Goal: Transaction & Acquisition: Purchase product/service

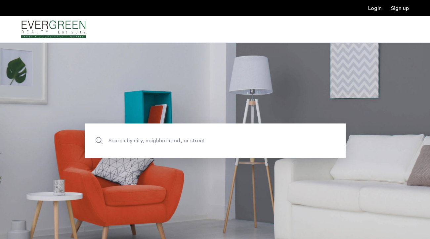
click at [206, 144] on span "Search by city, neighborhood, or street." at bounding box center [199, 140] width 182 height 9
click at [206, 144] on input "Search by city, neighborhood, or street." at bounding box center [215, 140] width 261 height 34
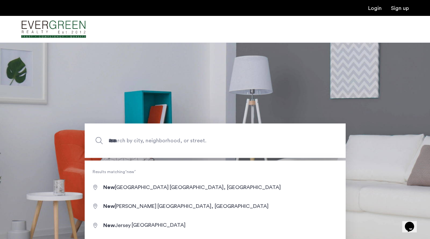
type input "**********"
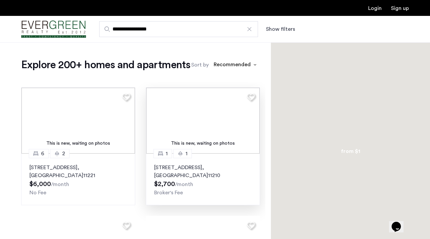
scroll to position [2, 0]
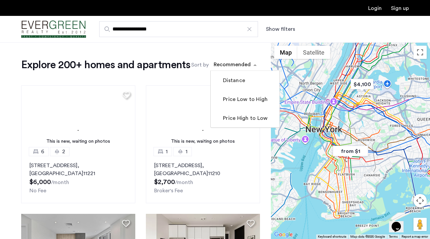
click at [213, 70] on div "sort-apartment" at bounding box center [232, 65] width 39 height 9
click at [221, 103] on label "Price Low to High" at bounding box center [244, 99] width 46 height 8
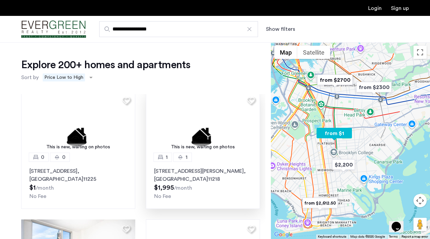
scroll to position [10, 0]
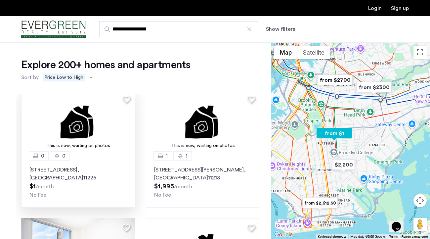
click at [73, 128] on img at bounding box center [78, 123] width 114 height 66
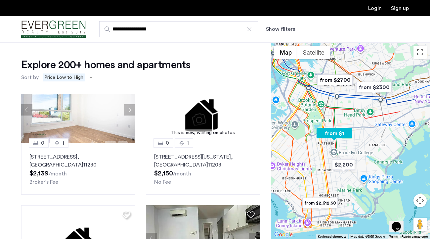
scroll to position [150, 0]
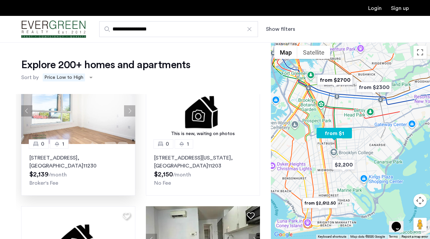
click at [91, 127] on img at bounding box center [78, 111] width 114 height 66
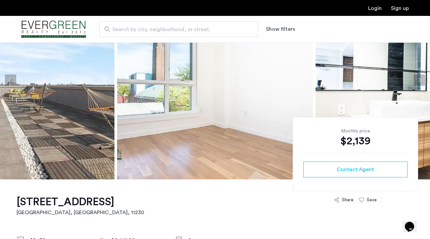
scroll to position [26, 0]
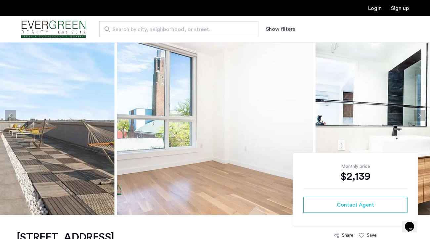
click at [421, 121] on button "Next apartment" at bounding box center [418, 115] width 11 height 11
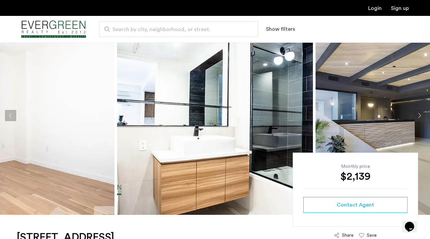
click at [419, 118] on button "Next apartment" at bounding box center [418, 115] width 11 height 11
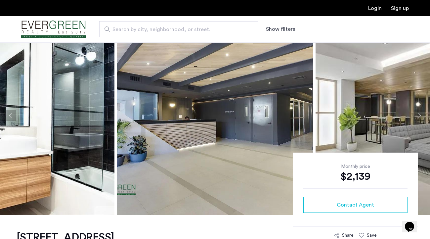
click at [419, 118] on button "Next apartment" at bounding box center [418, 115] width 11 height 11
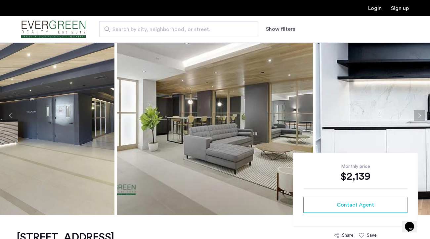
click at [419, 118] on button "Next apartment" at bounding box center [418, 115] width 11 height 11
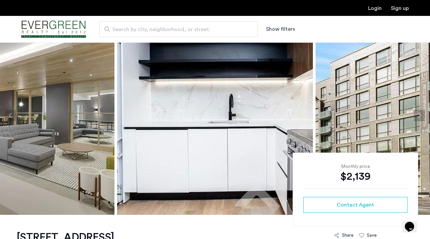
click at [419, 118] on button "Next apartment" at bounding box center [418, 115] width 11 height 11
